Goal: Information Seeking & Learning: Learn about a topic

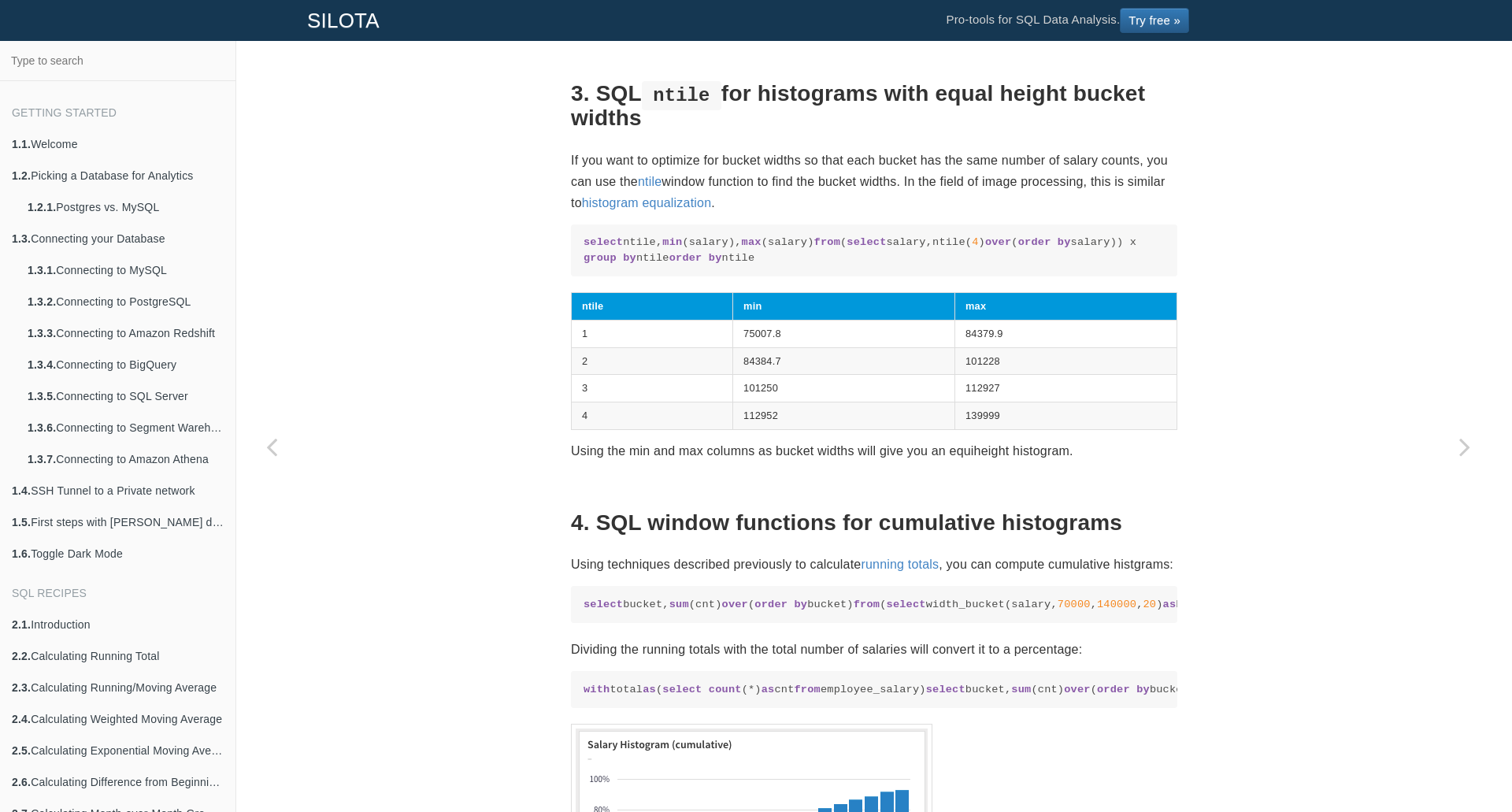
scroll to position [2719, 0]
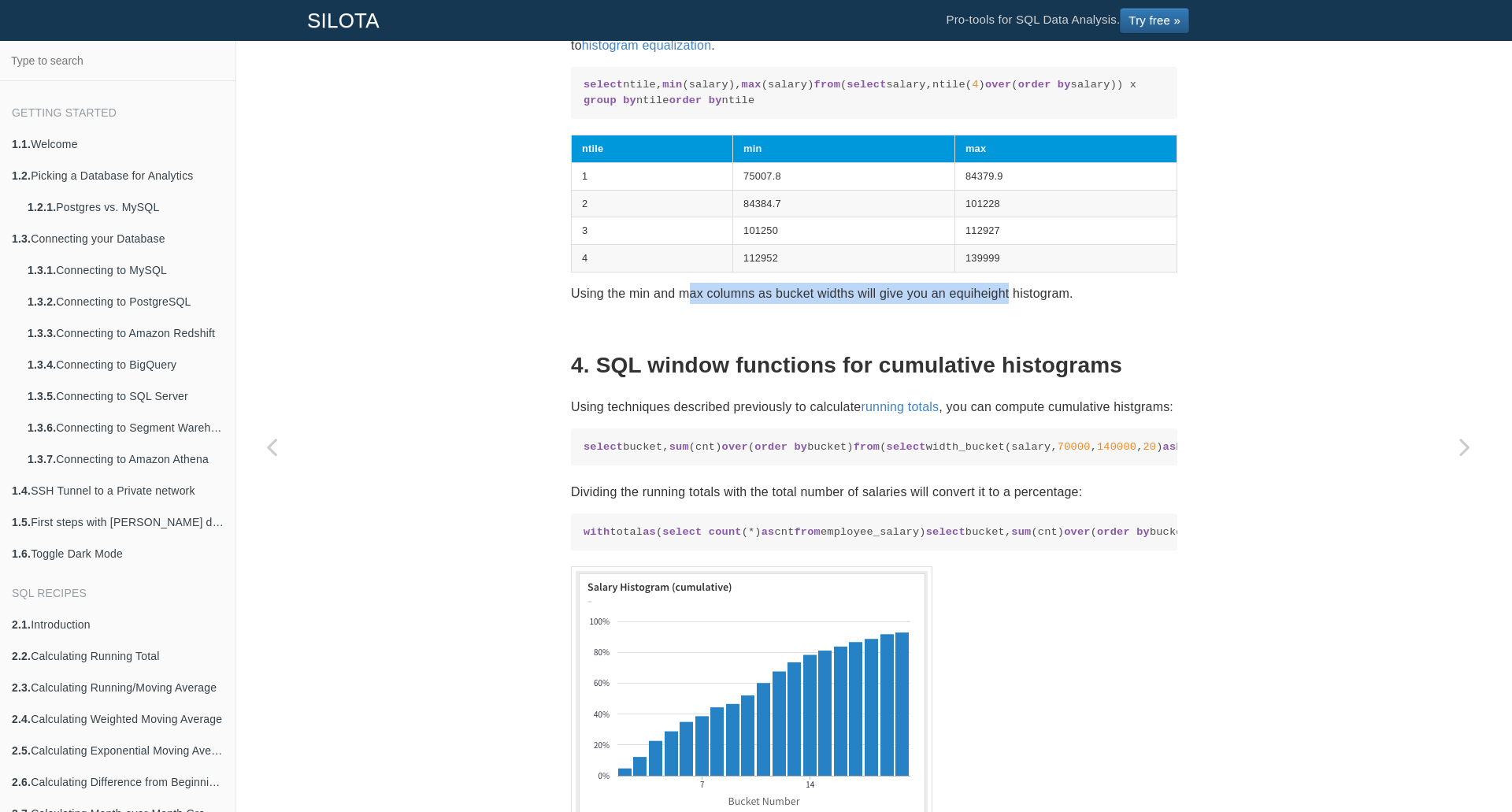
drag, startPoint x: 682, startPoint y: 599, endPoint x: 1013, endPoint y: 597, distance: 331.0
click at [1008, 304] on p "Using the min and max columns as bucket widths will give you an equiheight hist…" at bounding box center [875, 293] width 606 height 22
click at [1013, 304] on p "Using the min and max columns as bucket widths will give you an equiheight hist…" at bounding box center [875, 293] width 606 height 22
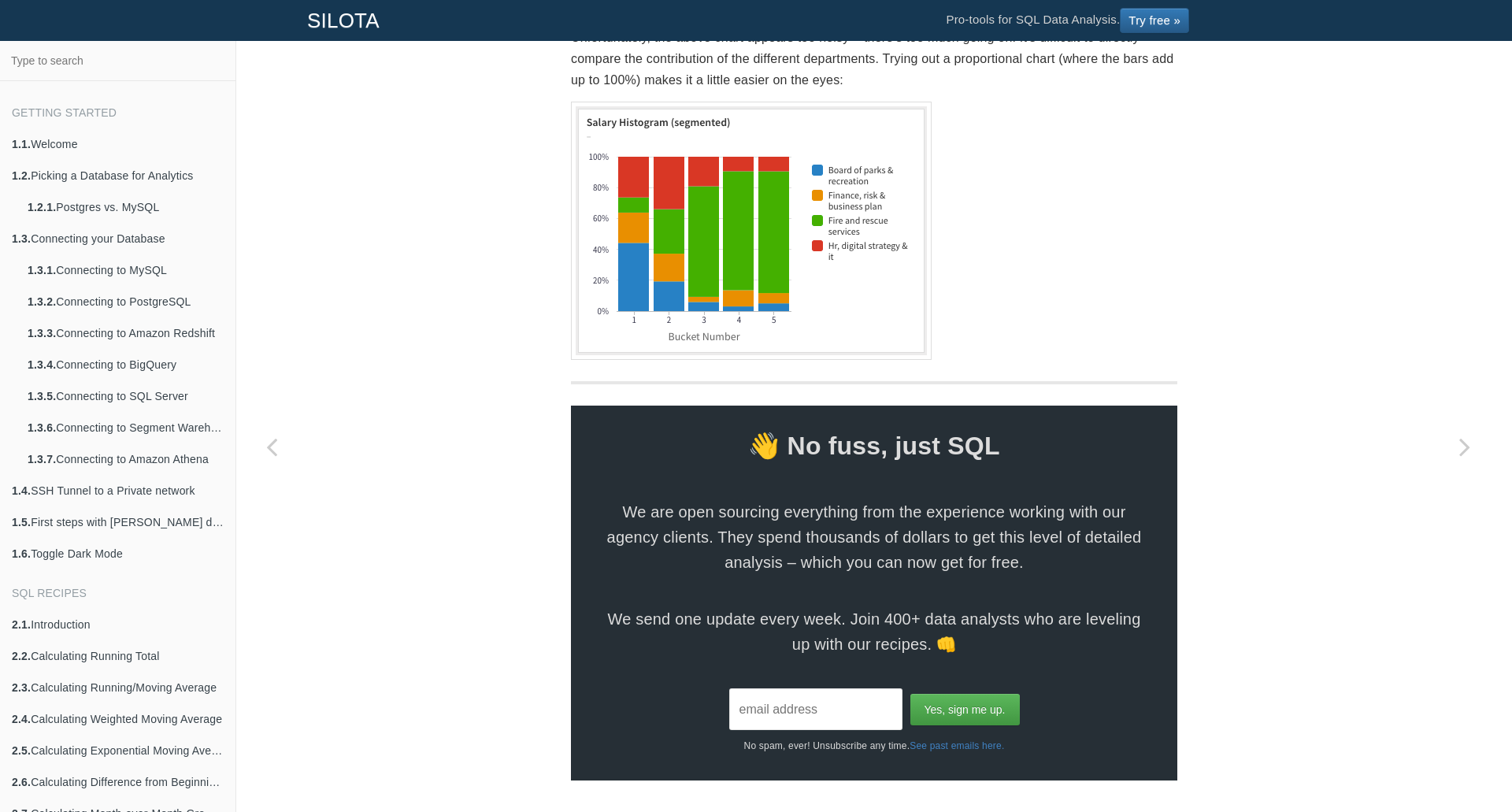
scroll to position [4137, 0]
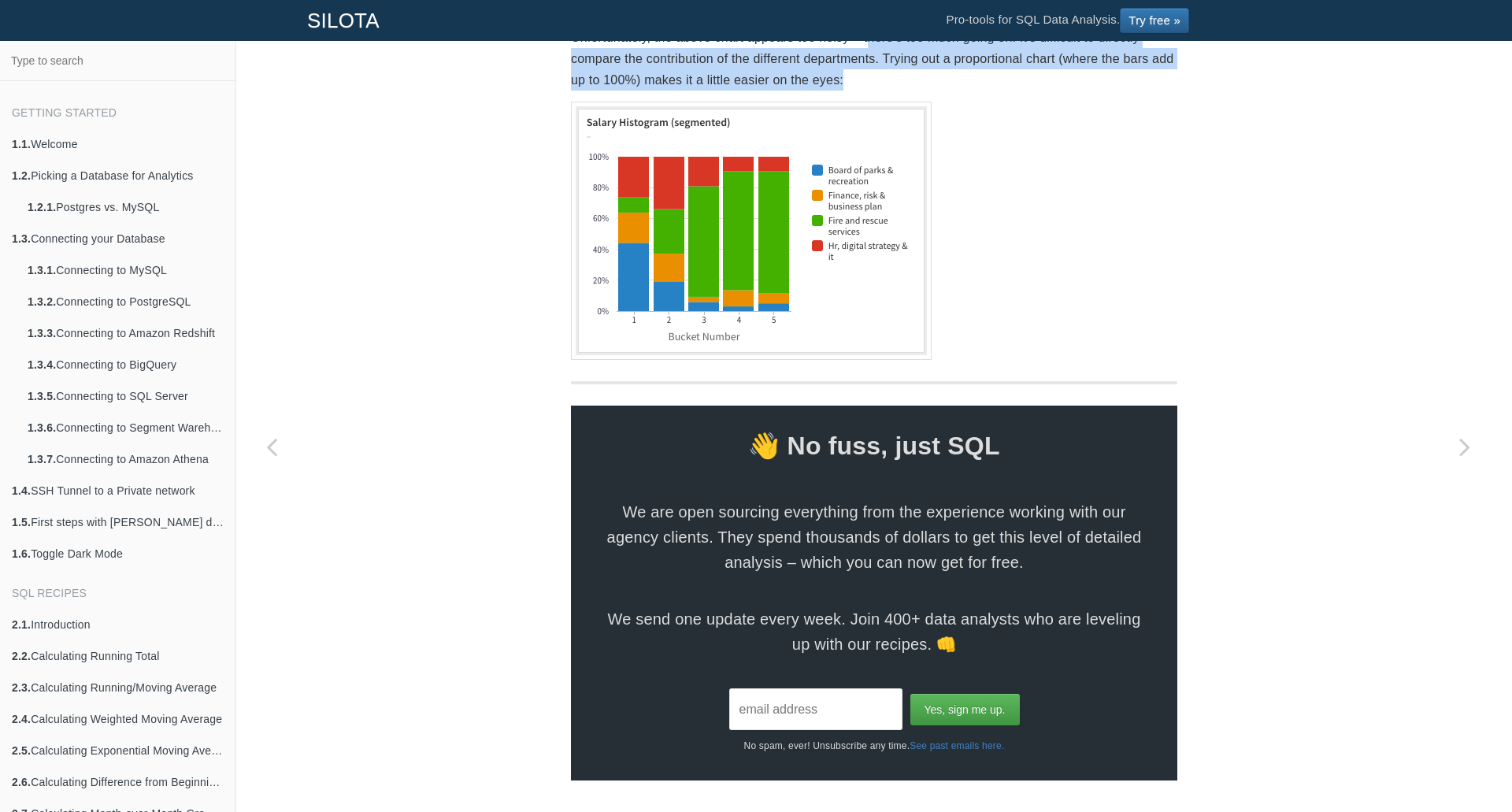
drag, startPoint x: 863, startPoint y: 436, endPoint x: 856, endPoint y: 489, distance: 53.5
click at [856, 91] on p "Unfortunately, the above chart appears too noisy – there's too much going on. I…" at bounding box center [875, 58] width 606 height 65
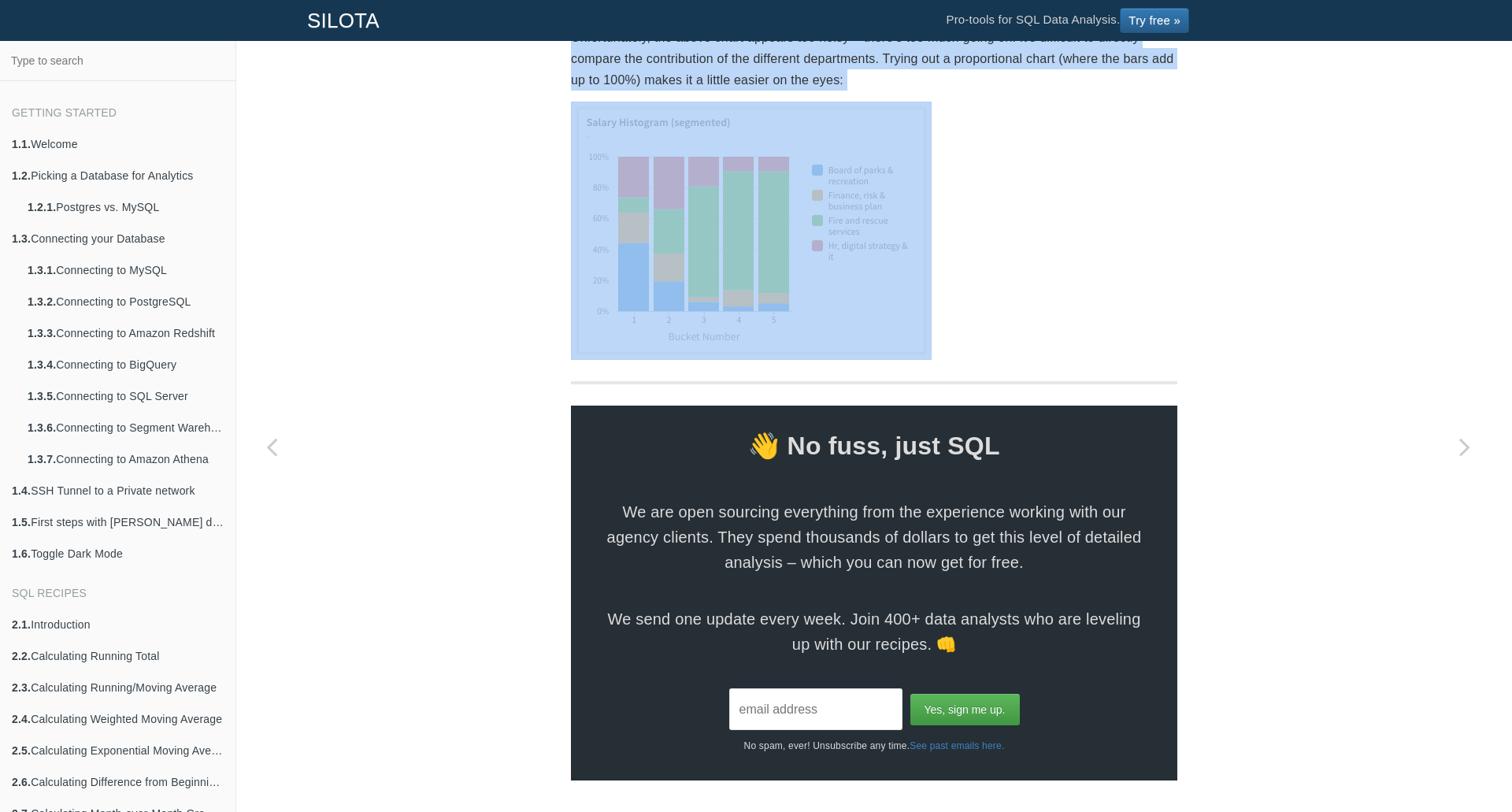
drag, startPoint x: 856, startPoint y: 489, endPoint x: 580, endPoint y: 455, distance: 278.1
click at [583, 91] on p "Unfortunately, the above chart appears too noisy – there's too much going on. I…" at bounding box center [875, 58] width 606 height 65
click at [580, 91] on p "Unfortunately, the above chart appears too noisy – there's too much going on. I…" at bounding box center [875, 58] width 606 height 65
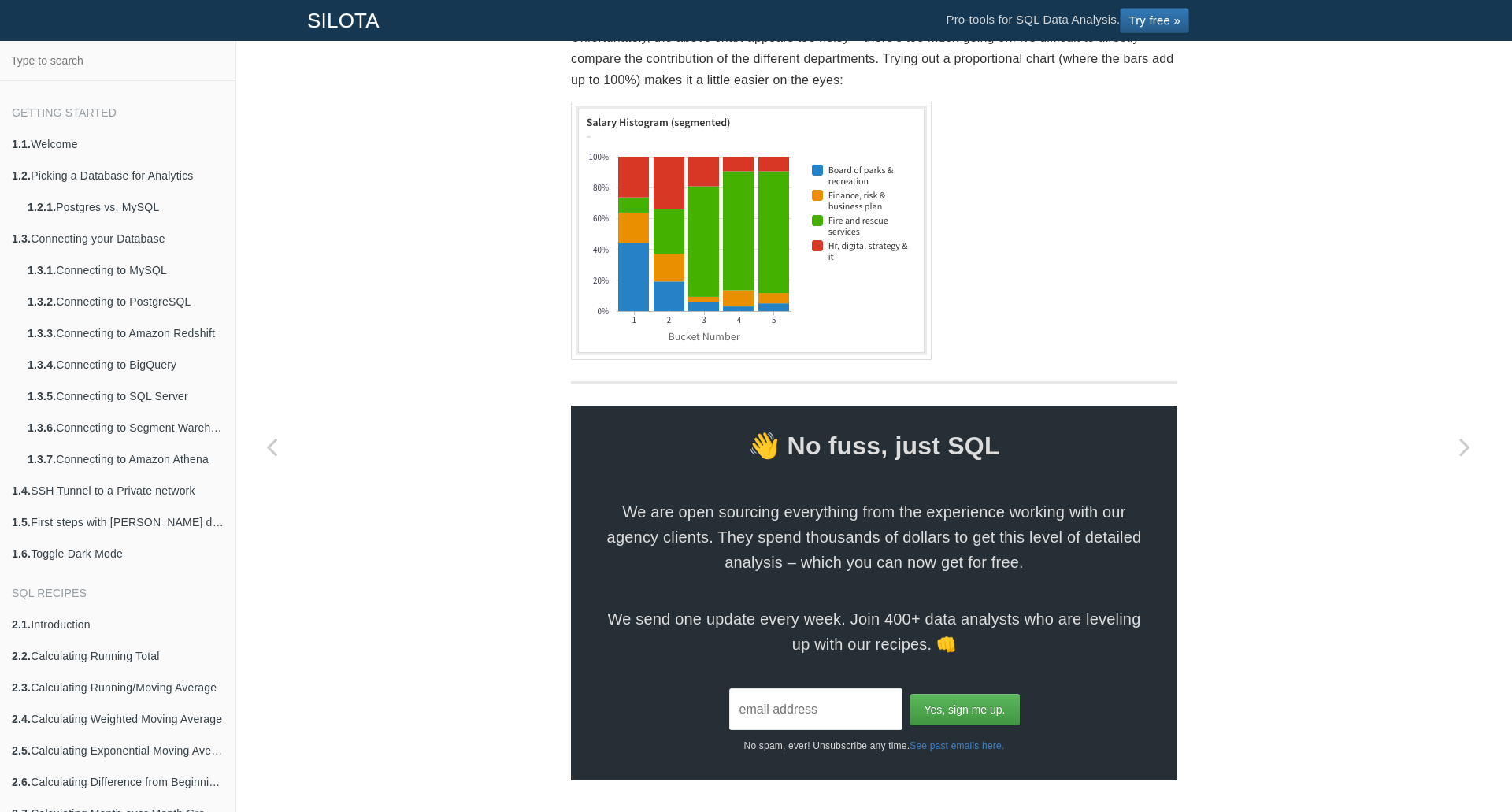
click at [583, 91] on p "Unfortunately, the above chart appears too noisy – there's too much going on. I…" at bounding box center [875, 58] width 606 height 65
click at [662, 91] on p "Unfortunately, the above chart appears too noisy – there's too much going on. I…" at bounding box center [875, 58] width 606 height 65
click at [684, 91] on p "Unfortunately, the above chart appears too noisy – there's too much going on. I…" at bounding box center [875, 58] width 606 height 65
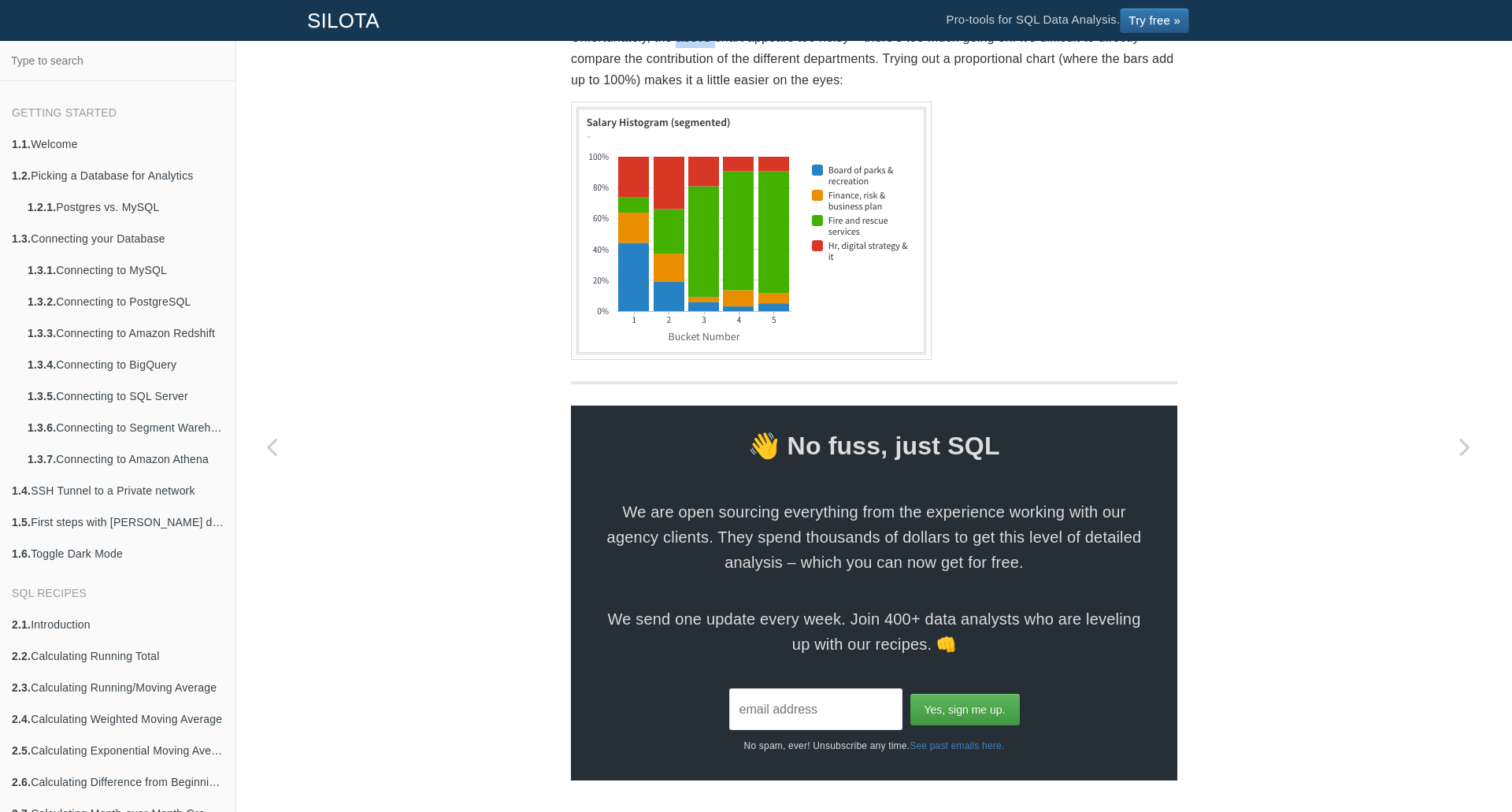
click at [684, 91] on p "Unfortunately, the above chart appears too noisy – there's too much going on. I…" at bounding box center [875, 58] width 606 height 65
click at [764, 91] on p "Unfortunately, the above chart appears too noisy – there's too much going on. I…" at bounding box center [875, 58] width 606 height 65
click at [918, 91] on p "Unfortunately, the above chart appears too noisy – there's too much going on. I…" at bounding box center [875, 58] width 606 height 65
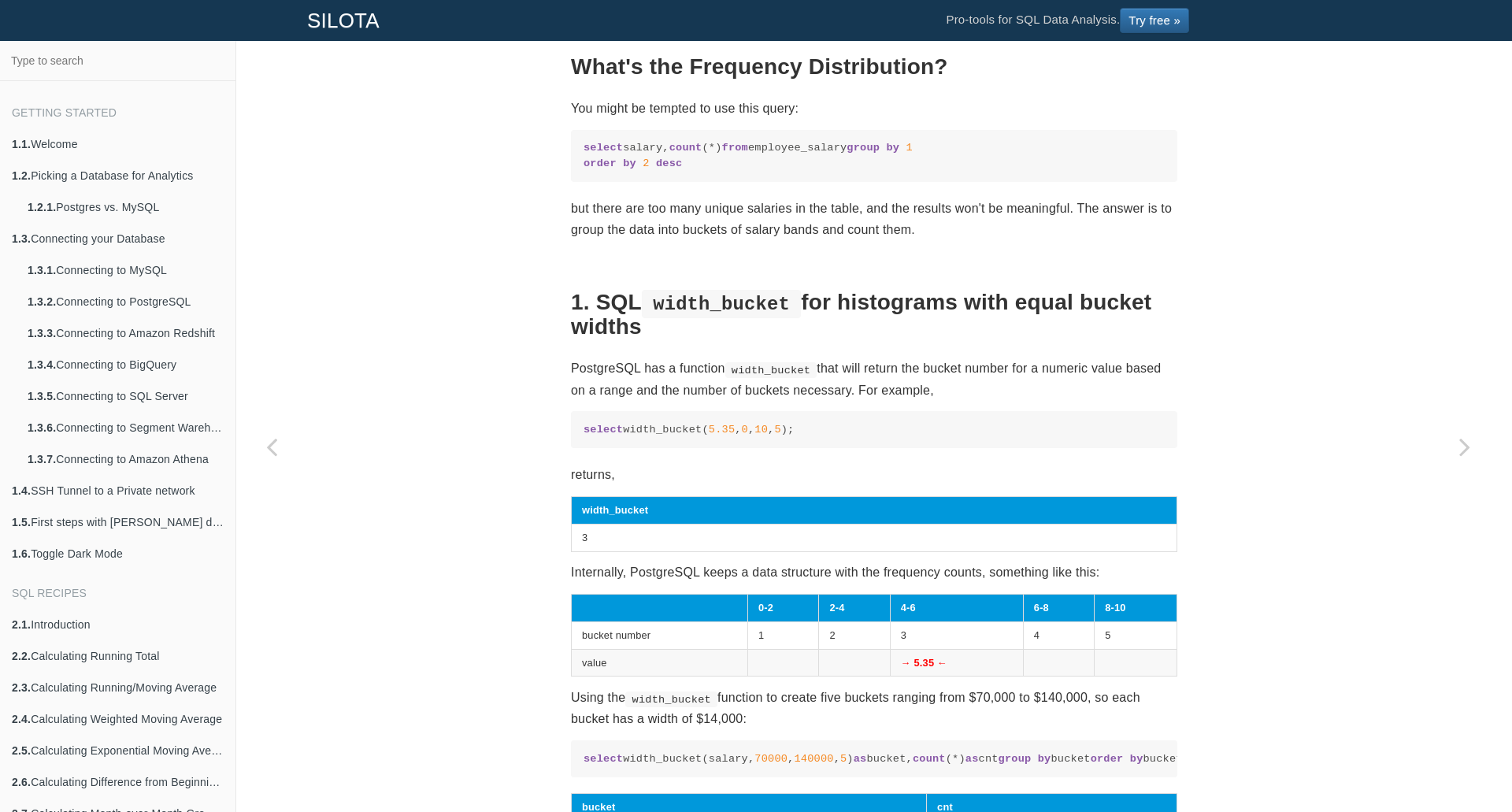
scroll to position [0, 0]
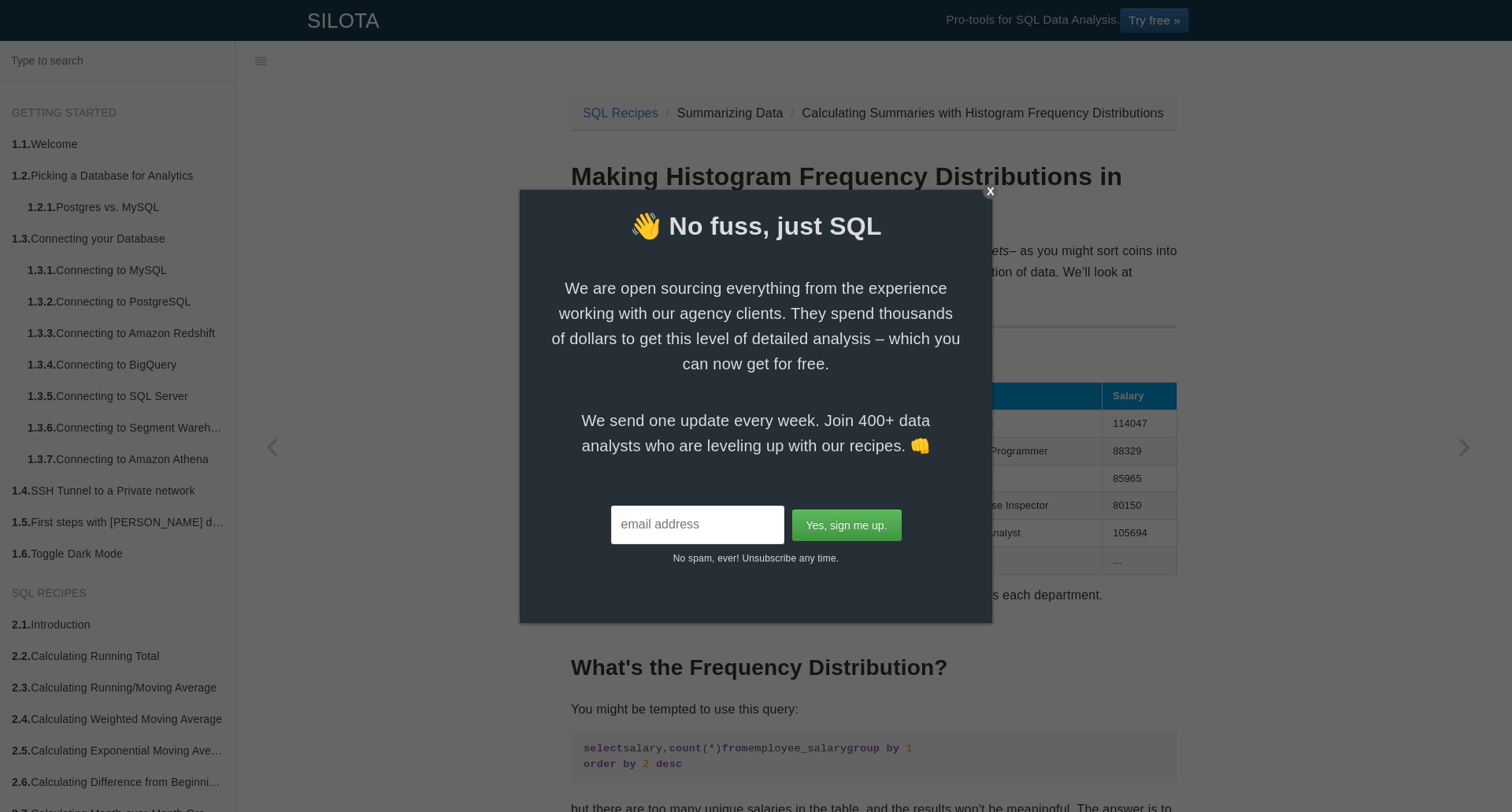
click at [997, 195] on div "X" at bounding box center [990, 191] width 16 height 16
